Goal: Entertainment & Leisure: Consume media (video, audio)

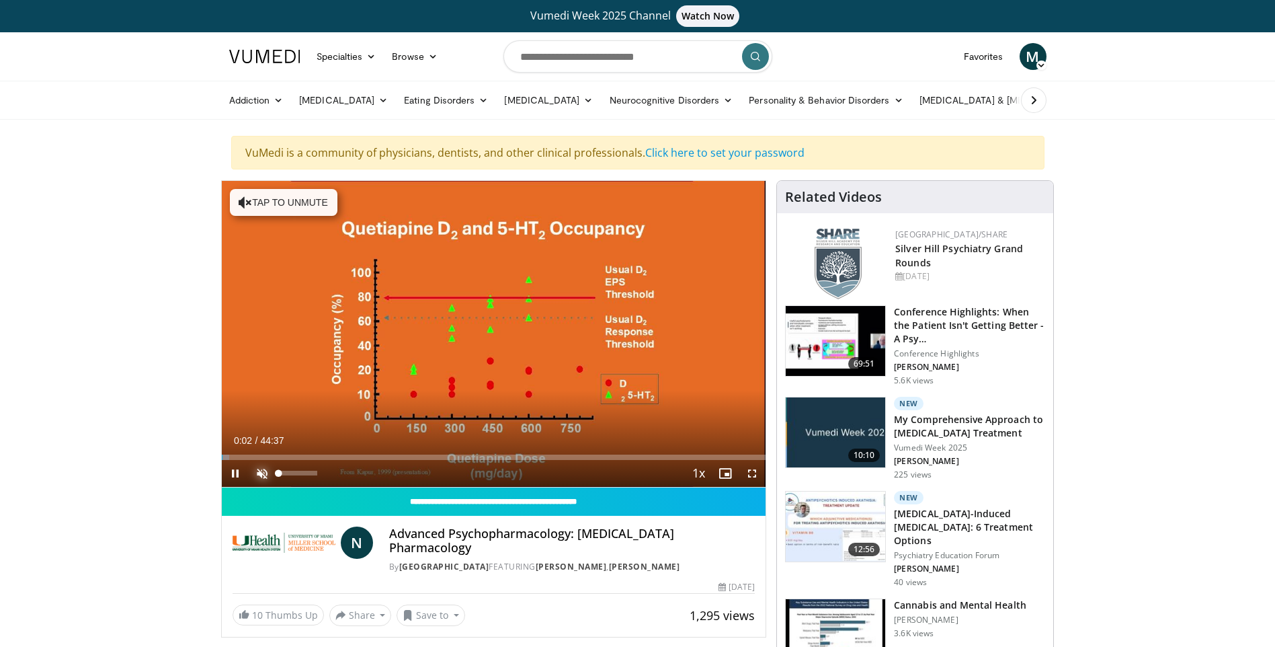
click at [261, 470] on span "Video Player" at bounding box center [262, 473] width 27 height 27
